Goal: Transaction & Acquisition: Subscribe to service/newsletter

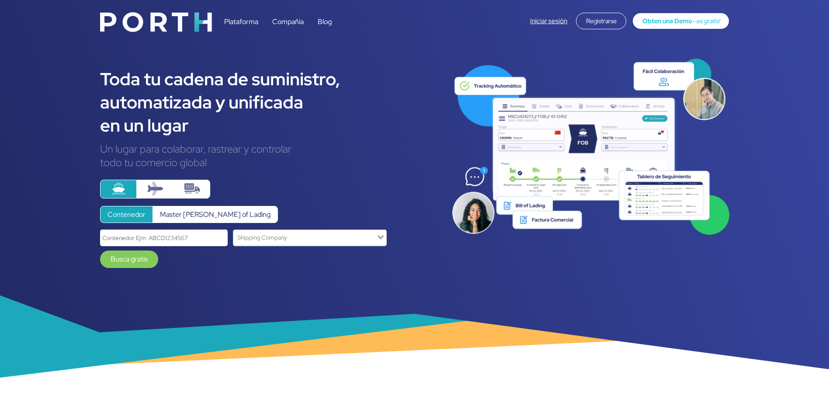
click at [660, 22] on span "Obten una Demo" at bounding box center [668, 21] width 50 height 8
click at [596, 20] on div "Registrarse" at bounding box center [601, 21] width 50 height 17
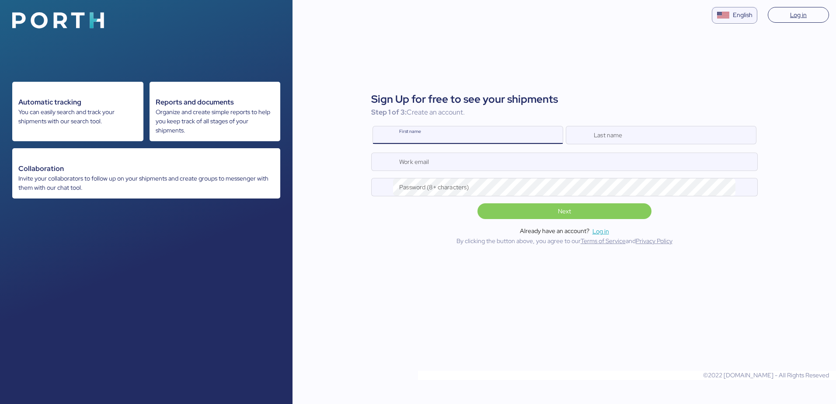
type input "[PERSON_NAME][EMAIL_ADDRESS][PERSON_NAME][DOMAIN_NAME]"
type input "[PERSON_NAME]"
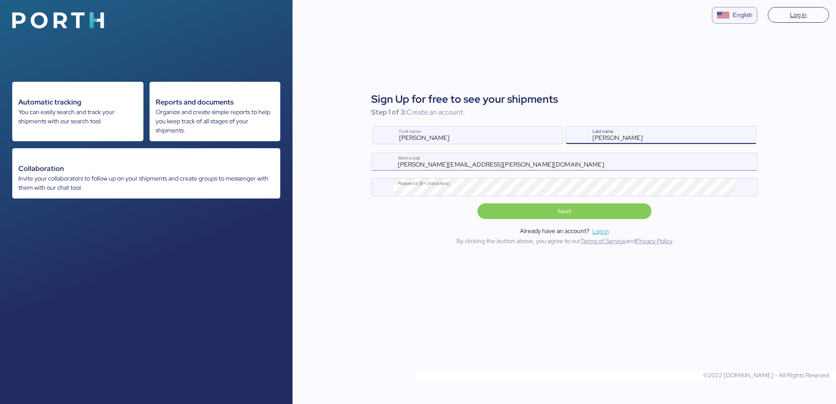
type input "[PERSON_NAME]"
click at [469, 161] on input "[PERSON_NAME][EMAIL_ADDRESS][PERSON_NAME][DOMAIN_NAME]" at bounding box center [575, 161] width 364 height 17
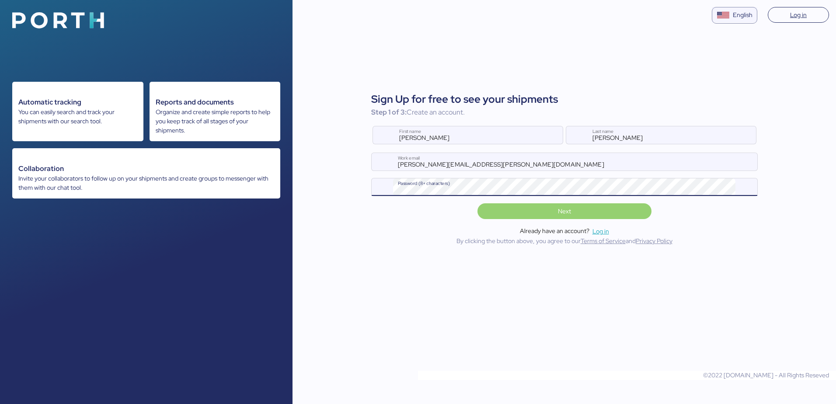
click at [529, 216] on span "Next" at bounding box center [564, 211] width 160 height 12
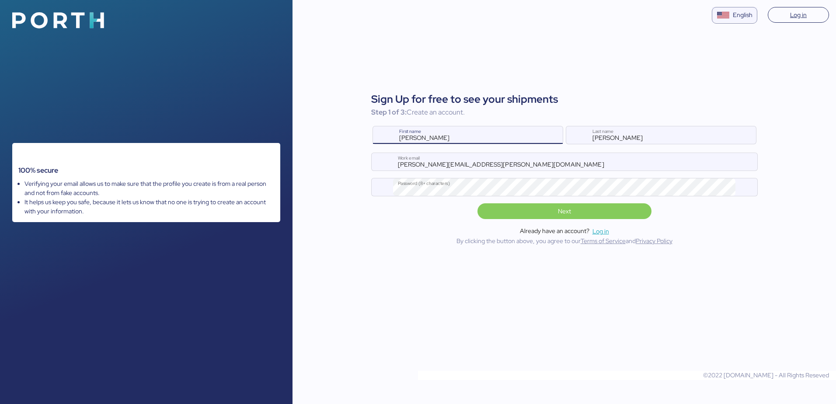
click at [746, 15] on div "English" at bounding box center [743, 14] width 20 height 9
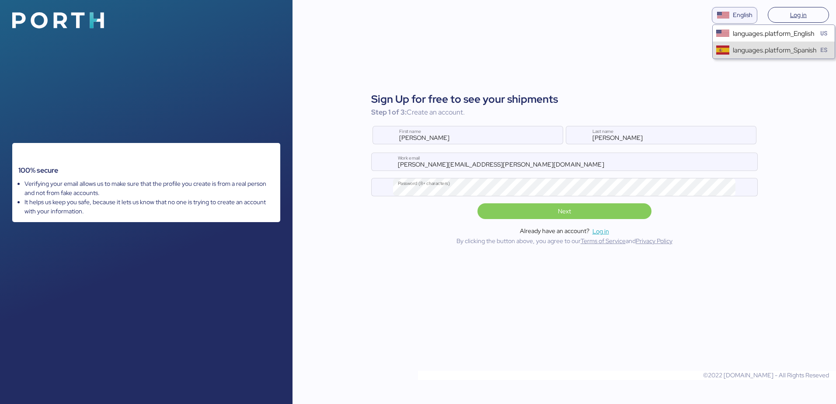
click at [752, 56] on div "languages.platform_Spanish ES" at bounding box center [773, 50] width 122 height 17
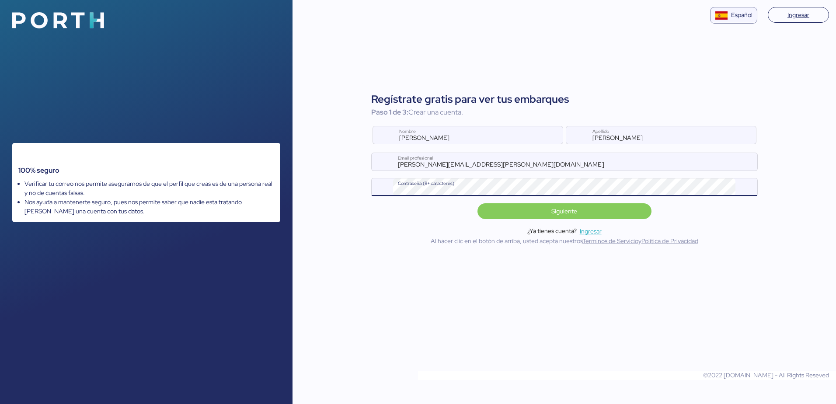
click at [334, 179] on div "Regístrate gratis para ver tus embarques Paso 1 de 3: Crear una cuenta. [PERSON…" at bounding box center [563, 168] width 543 height 175
drag, startPoint x: 686, startPoint y: 214, endPoint x: 626, endPoint y: 220, distance: 60.2
click at [681, 214] on div "Siguiente" at bounding box center [564, 209] width 386 height 19
click at [626, 221] on div "Regístrate gratis para ver tus embarques Paso 1 de 3: Crear una cuenta. [PERSON…" at bounding box center [564, 168] width 386 height 154
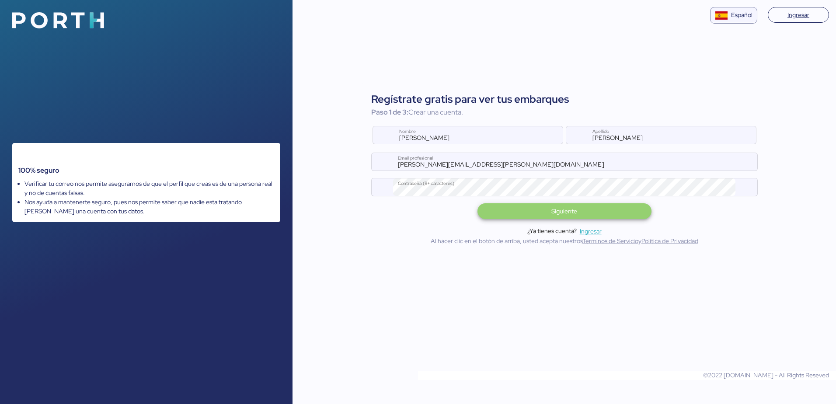
click at [617, 210] on span "Siguiente" at bounding box center [564, 211] width 160 height 12
click at [567, 212] on span "Siguiente" at bounding box center [564, 211] width 26 height 10
click at [431, 170] on div at bounding box center [565, 174] width 386 height 9
click at [431, 170] on input "[PERSON_NAME][EMAIL_ADDRESS][PERSON_NAME][DOMAIN_NAME]" at bounding box center [575, 161] width 364 height 17
click at [430, 170] on div at bounding box center [565, 174] width 386 height 9
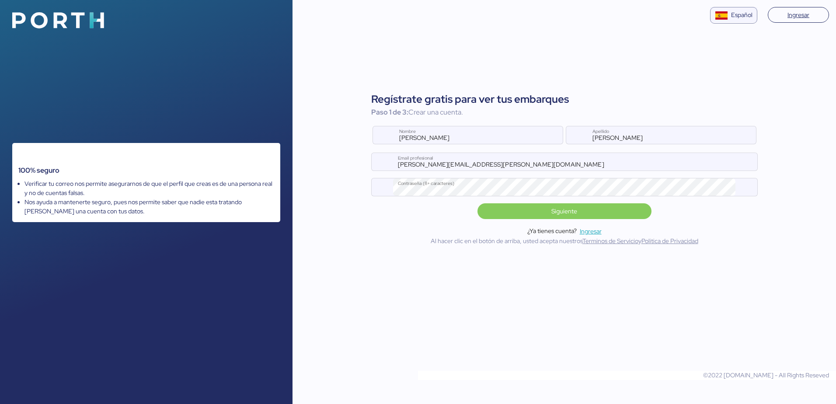
click at [430, 170] on input "[PERSON_NAME][EMAIL_ADDRESS][PERSON_NAME][DOMAIN_NAME]" at bounding box center [575, 161] width 364 height 17
click at [429, 170] on div at bounding box center [565, 174] width 386 height 9
click at [429, 170] on input "[PERSON_NAME][EMAIL_ADDRESS][PERSON_NAME][DOMAIN_NAME]" at bounding box center [575, 161] width 364 height 17
click at [431, 166] on input "[PERSON_NAME][EMAIL_ADDRESS][PERSON_NAME][DOMAIN_NAME]" at bounding box center [575, 161] width 364 height 17
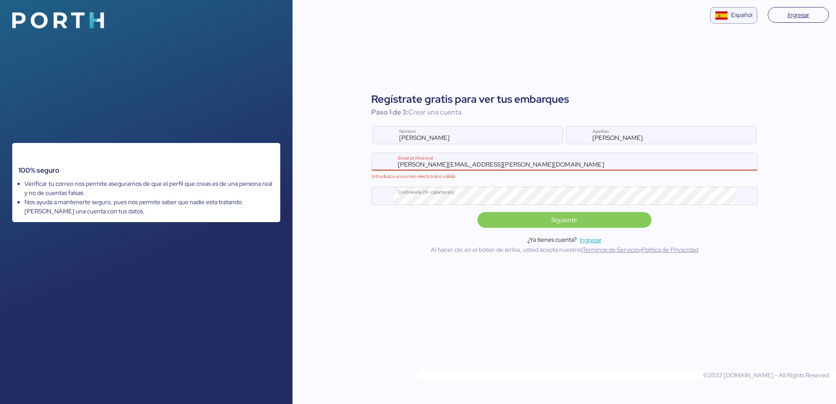
type input "[PERSON_NAME][EMAIL_ADDRESS][PERSON_NAME][DOMAIN_NAME]"
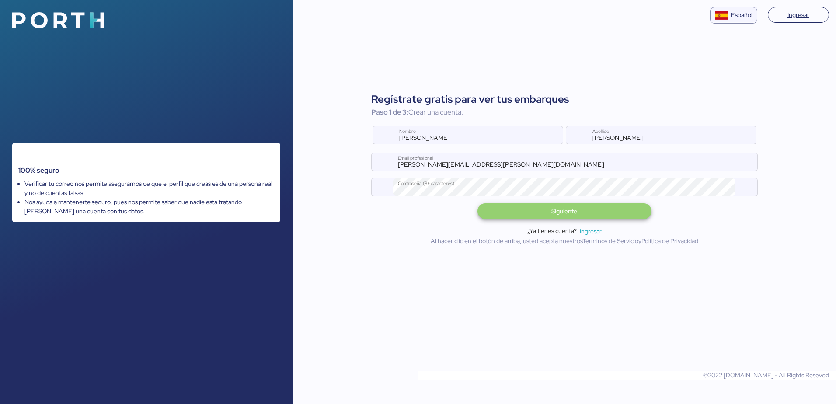
click at [583, 217] on span "Siguiente" at bounding box center [564, 211] width 174 height 16
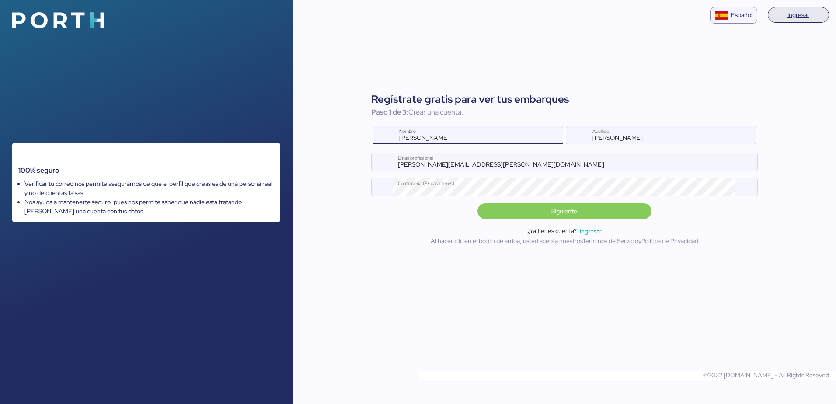
click at [797, 11] on span "Ingresar" at bounding box center [798, 15] width 22 height 10
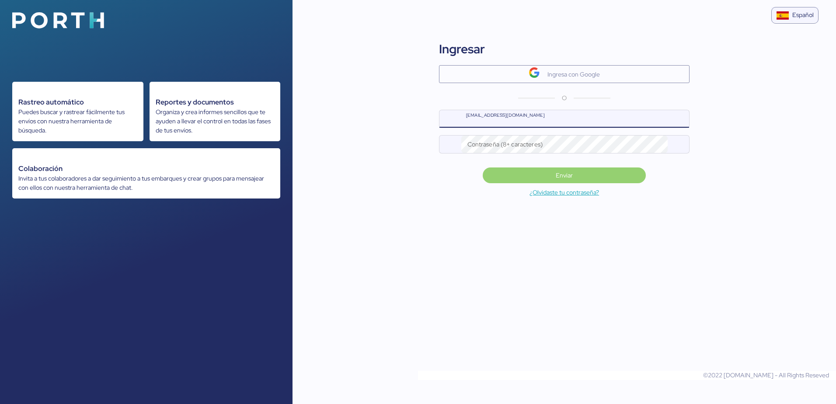
type input "[PERSON_NAME][EMAIL_ADDRESS][PERSON_NAME][DOMAIN_NAME]"
click at [548, 181] on span "Enviar" at bounding box center [564, 175] width 149 height 12
